Goal: Understand process/instructions

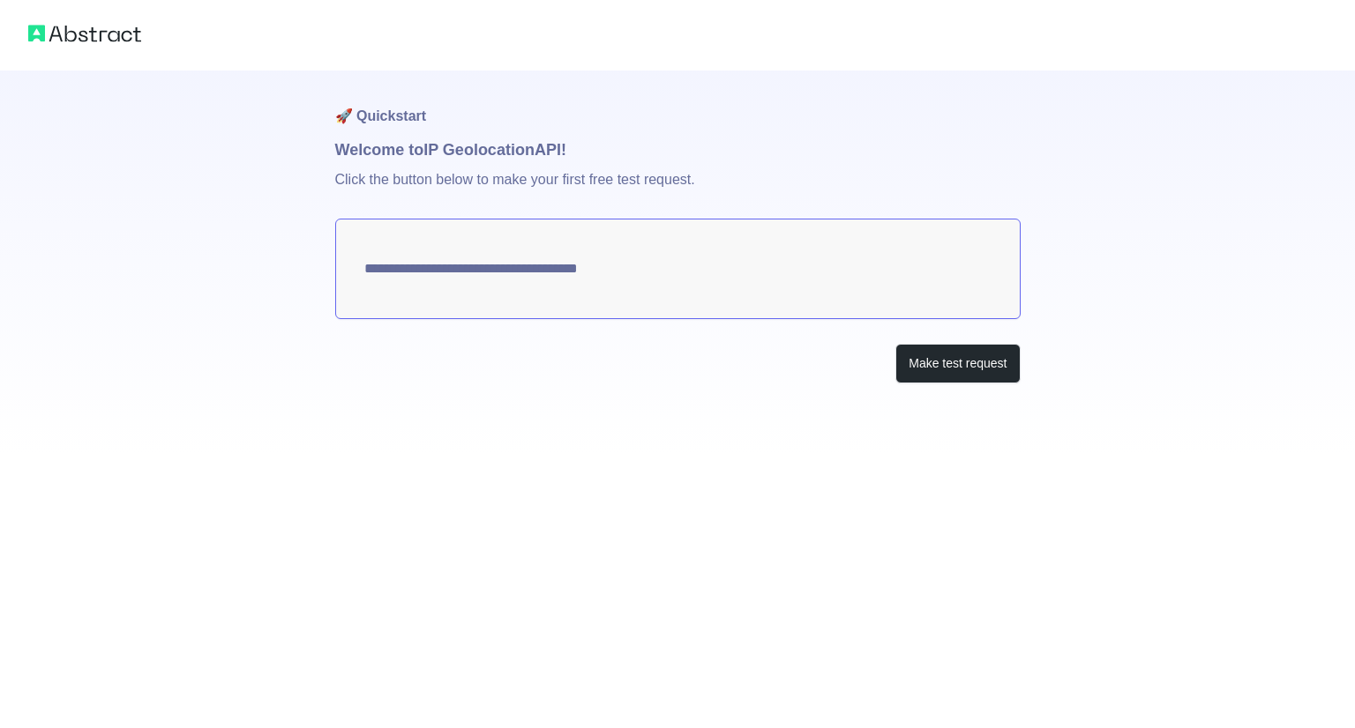
type textarea "**********"
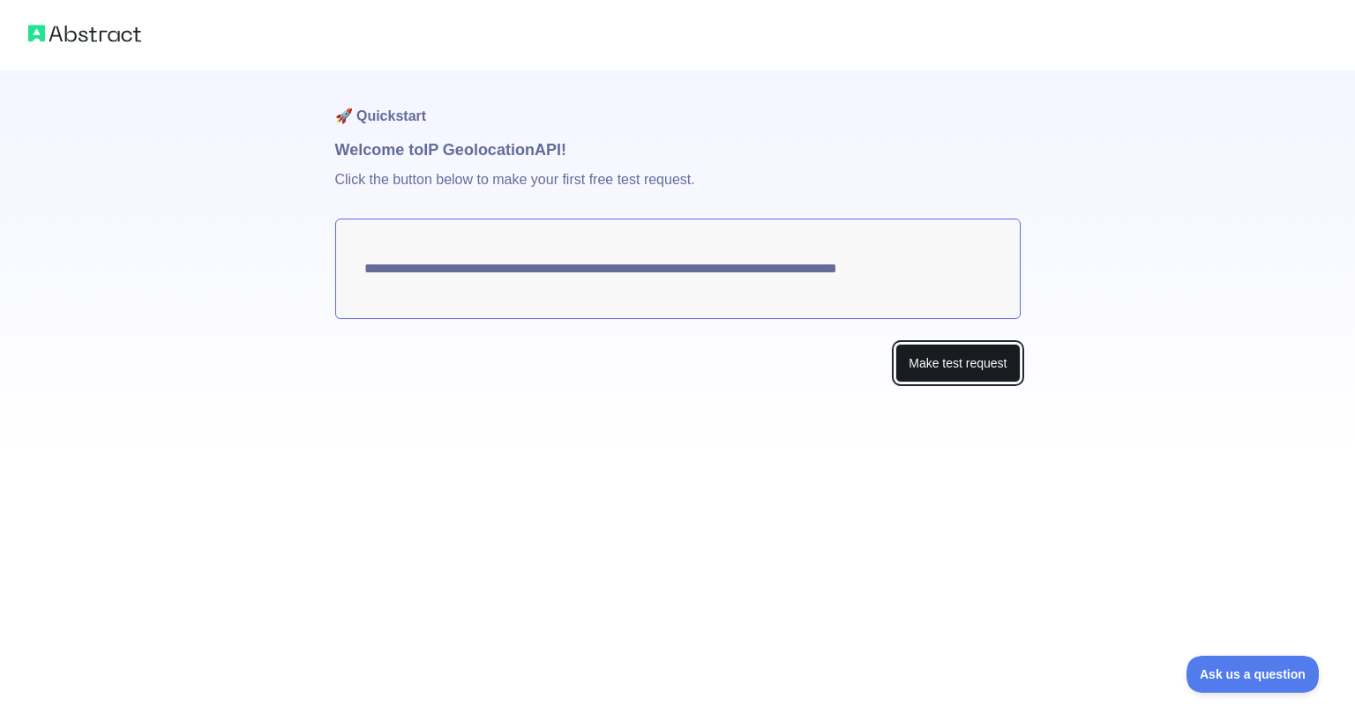
click at [966, 367] on button "Make test request" at bounding box center [957, 364] width 124 height 40
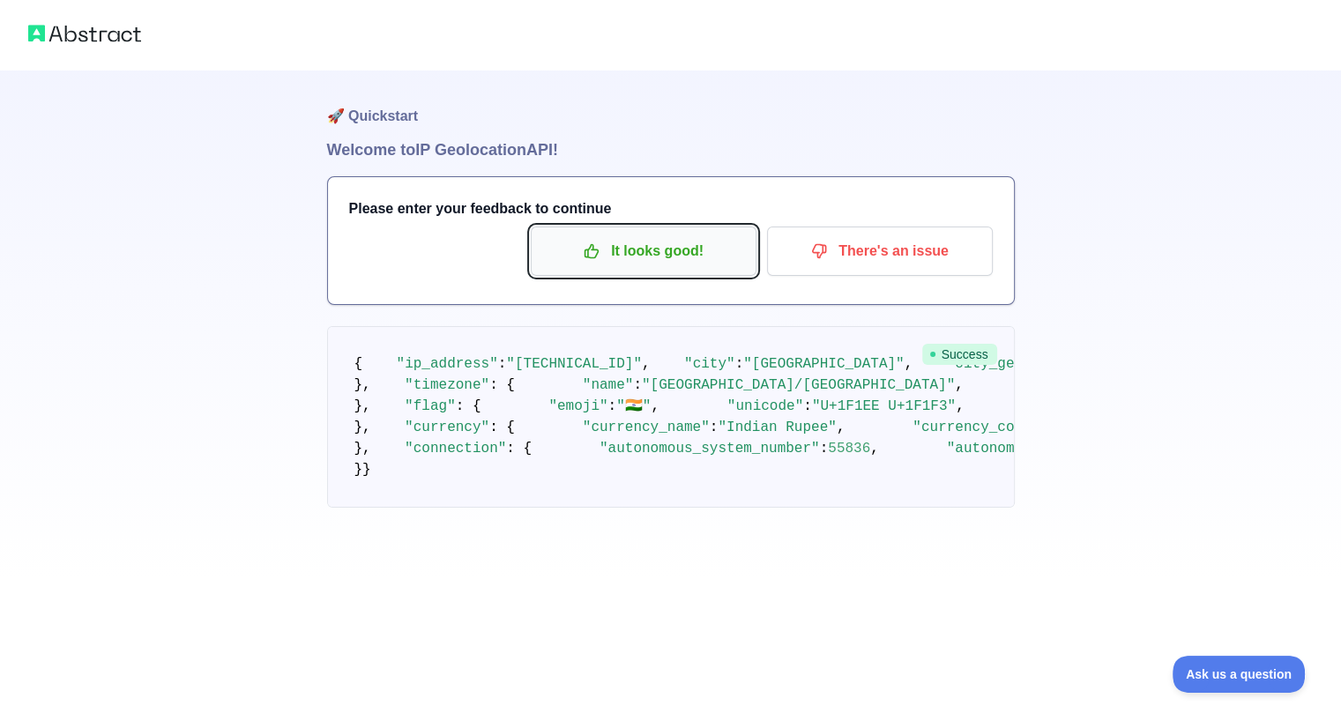
click at [656, 245] on p "It looks good!" at bounding box center [643, 251] width 199 height 30
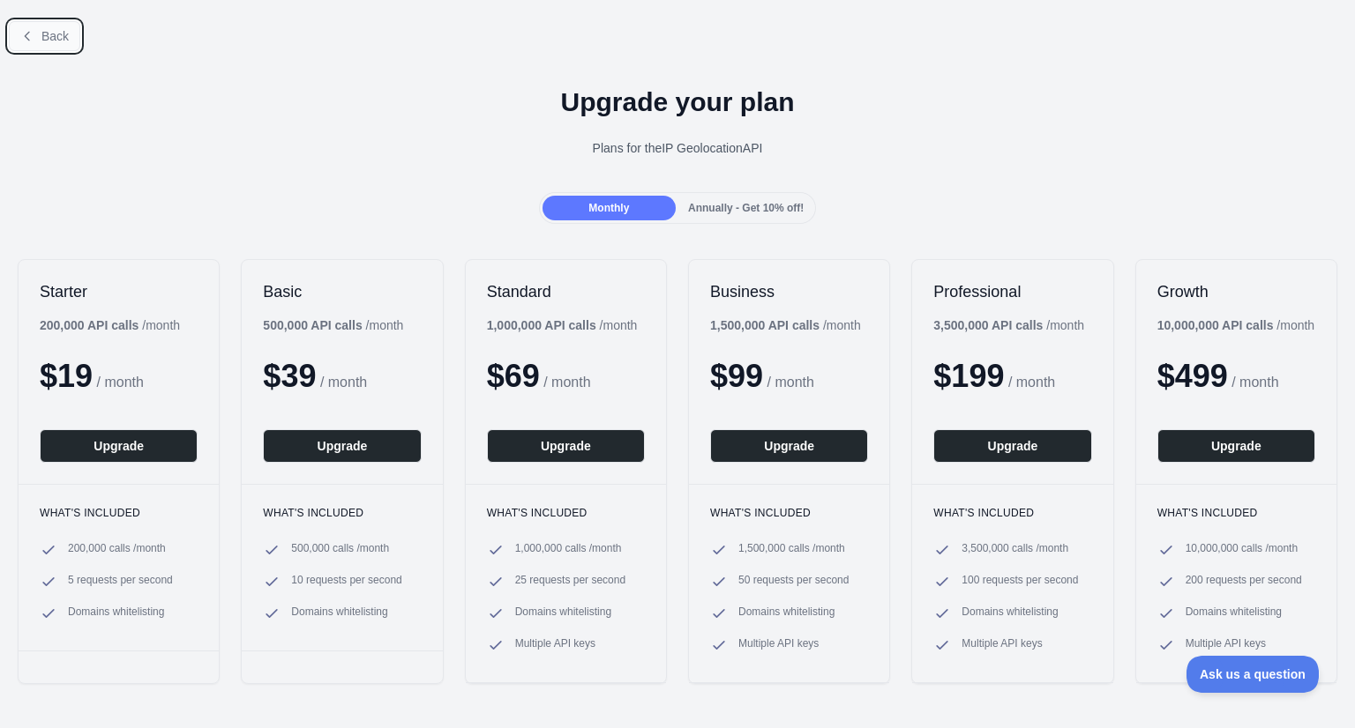
click at [53, 42] on span "Back" at bounding box center [54, 36] width 27 height 14
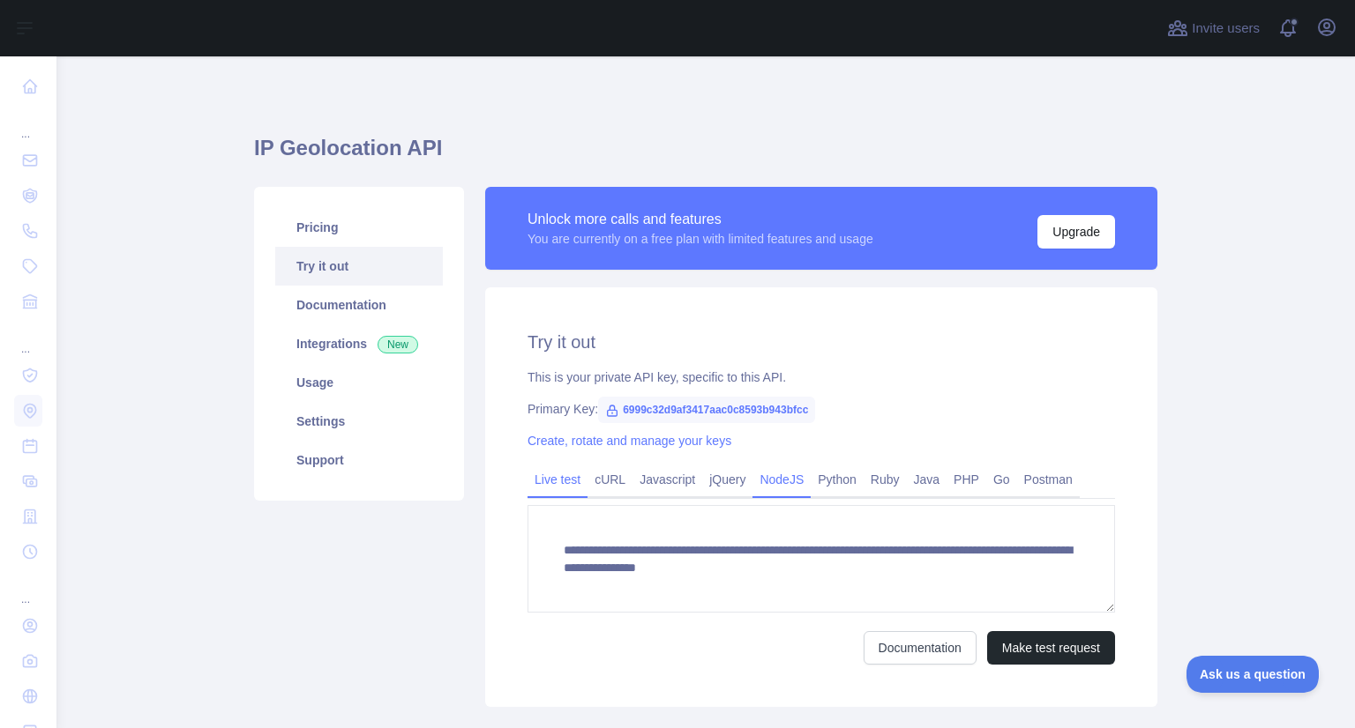
click at [758, 478] on link "NodeJS" at bounding box center [781, 480] width 58 height 28
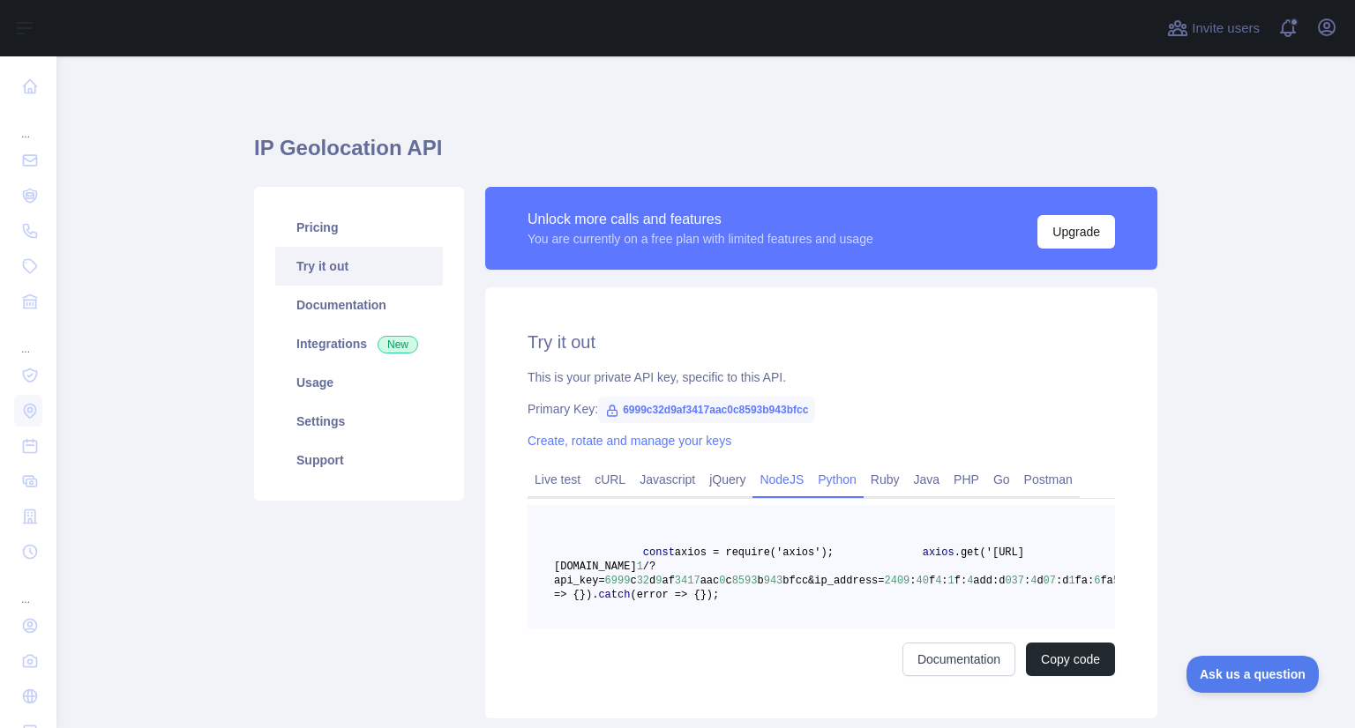
click at [831, 480] on link "Python" at bounding box center [836, 480] width 53 height 28
